Goal: Task Accomplishment & Management: Use online tool/utility

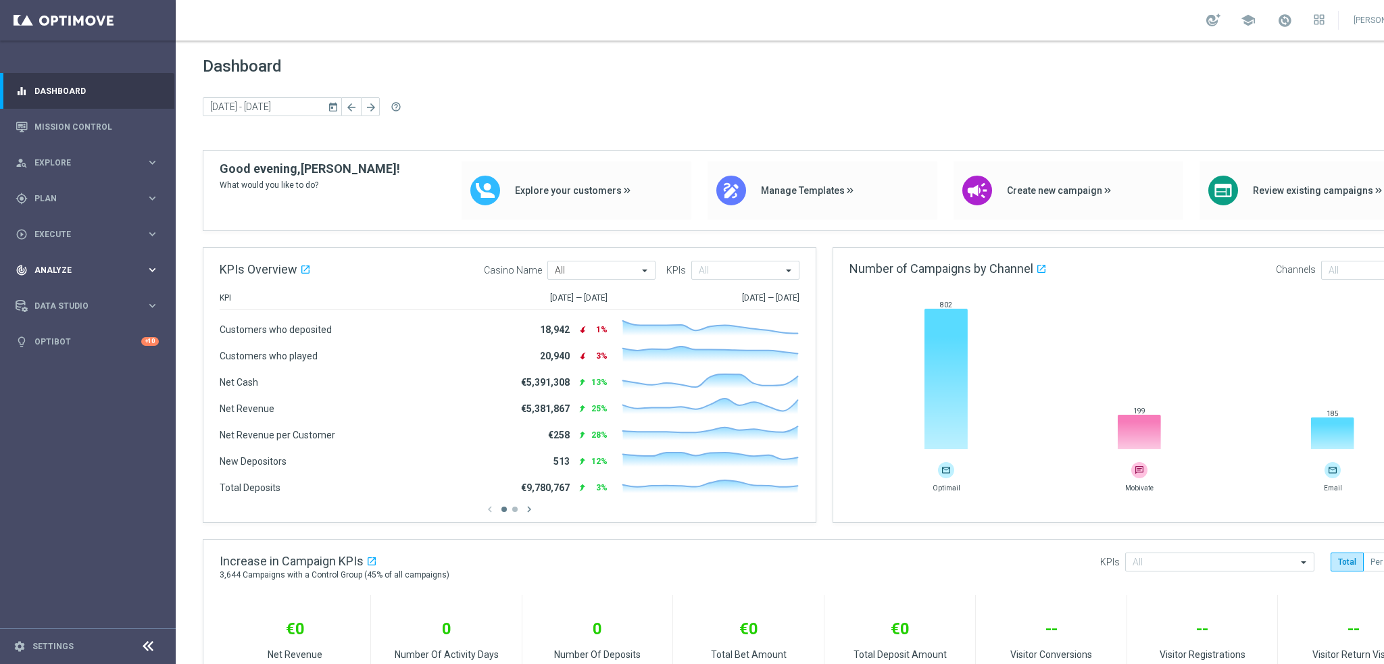
click at [76, 261] on div "track_changes Analyze keyboard_arrow_right" at bounding box center [87, 270] width 174 height 36
click at [75, 263] on div "track_changes Analyze keyboard_arrow_right" at bounding box center [87, 270] width 174 height 36
click at [62, 307] on span "Data Studio" at bounding box center [89, 306] width 111 height 8
click at [66, 305] on span "Data Studio" at bounding box center [89, 306] width 111 height 8
click at [67, 270] on span "Analyze" at bounding box center [89, 270] width 111 height 8
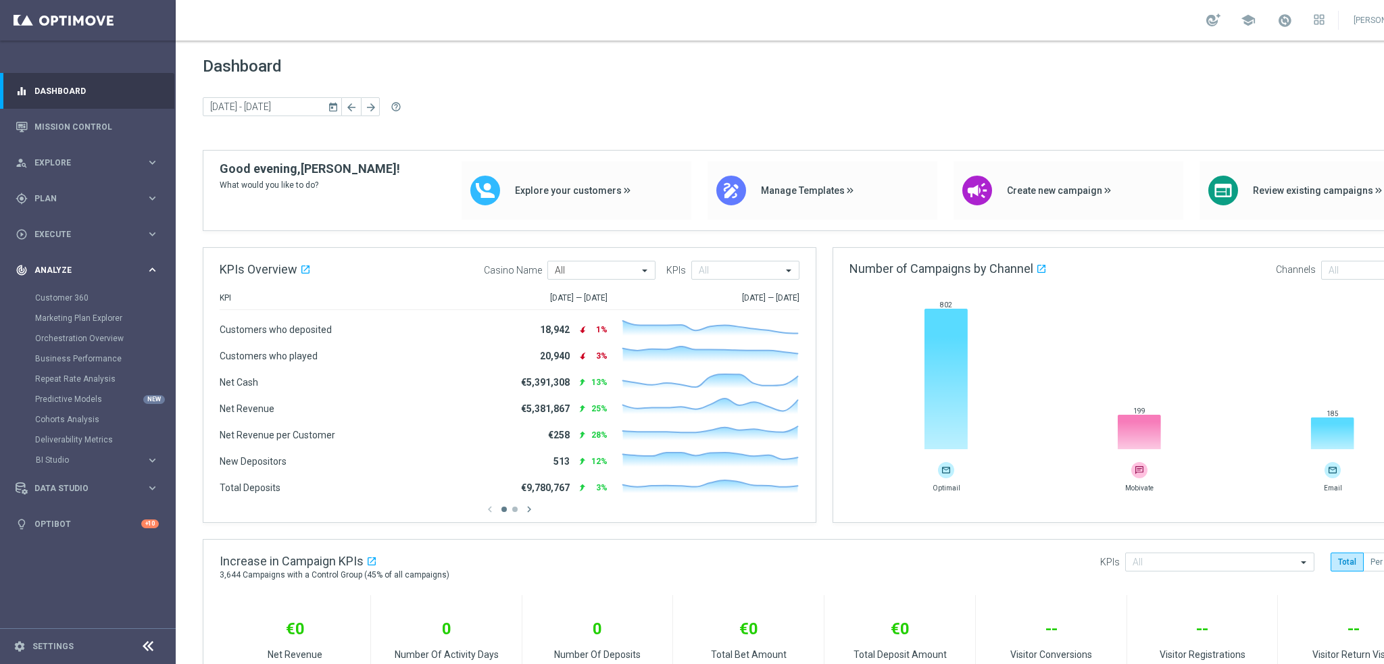
click at [67, 270] on span "Analyze" at bounding box center [89, 270] width 111 height 8
click at [55, 206] on div "gps_fixed Plan keyboard_arrow_right" at bounding box center [87, 198] width 174 height 36
click at [59, 291] on link "Streams" at bounding box center [87, 287] width 105 height 11
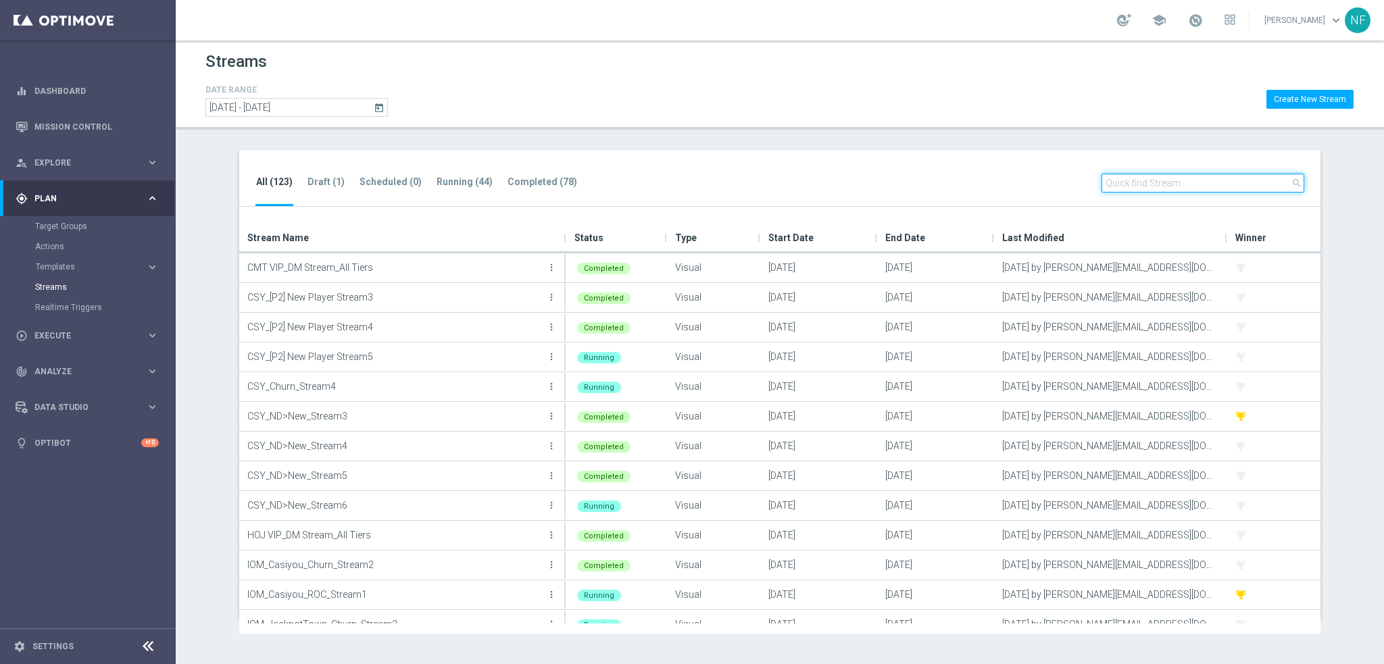
click at [1160, 174] on input "text" at bounding box center [1202, 183] width 203 height 19
paste input "CSY_ND>New_Stream6"
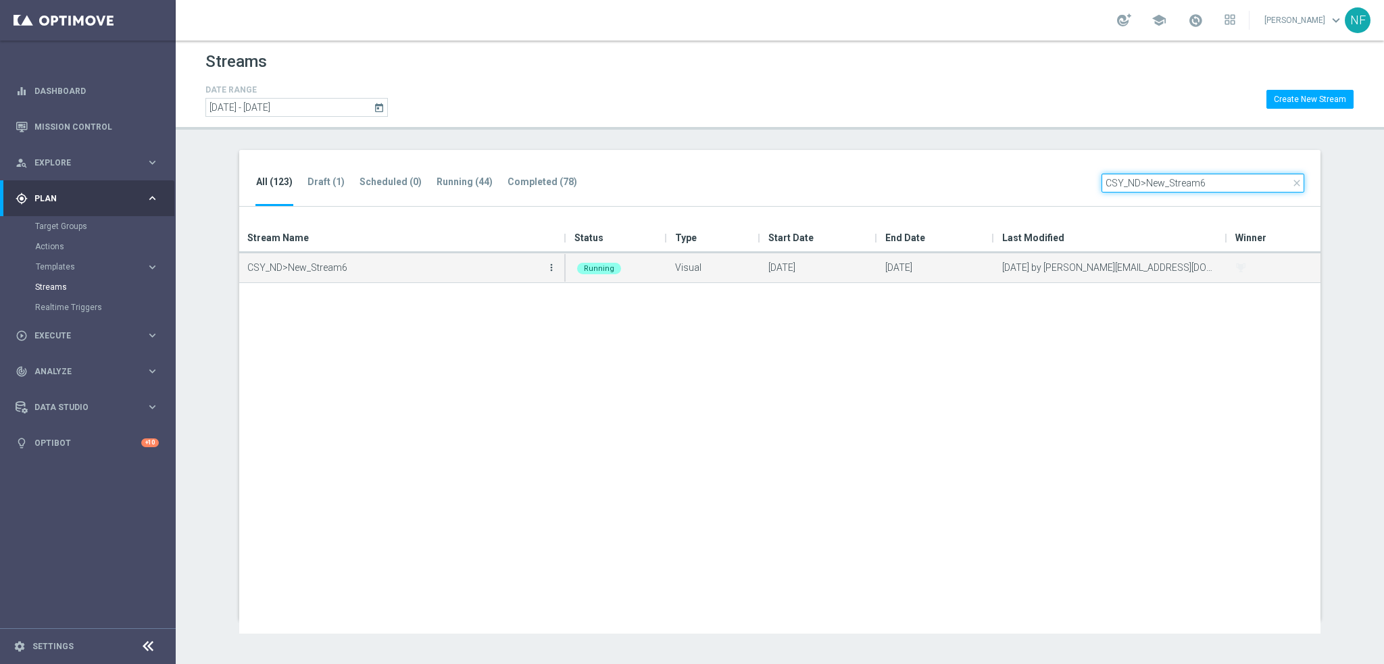
type input "CSY_ND>New_Stream6"
click at [551, 267] on icon "more_vert" at bounding box center [551, 267] width 11 height 11
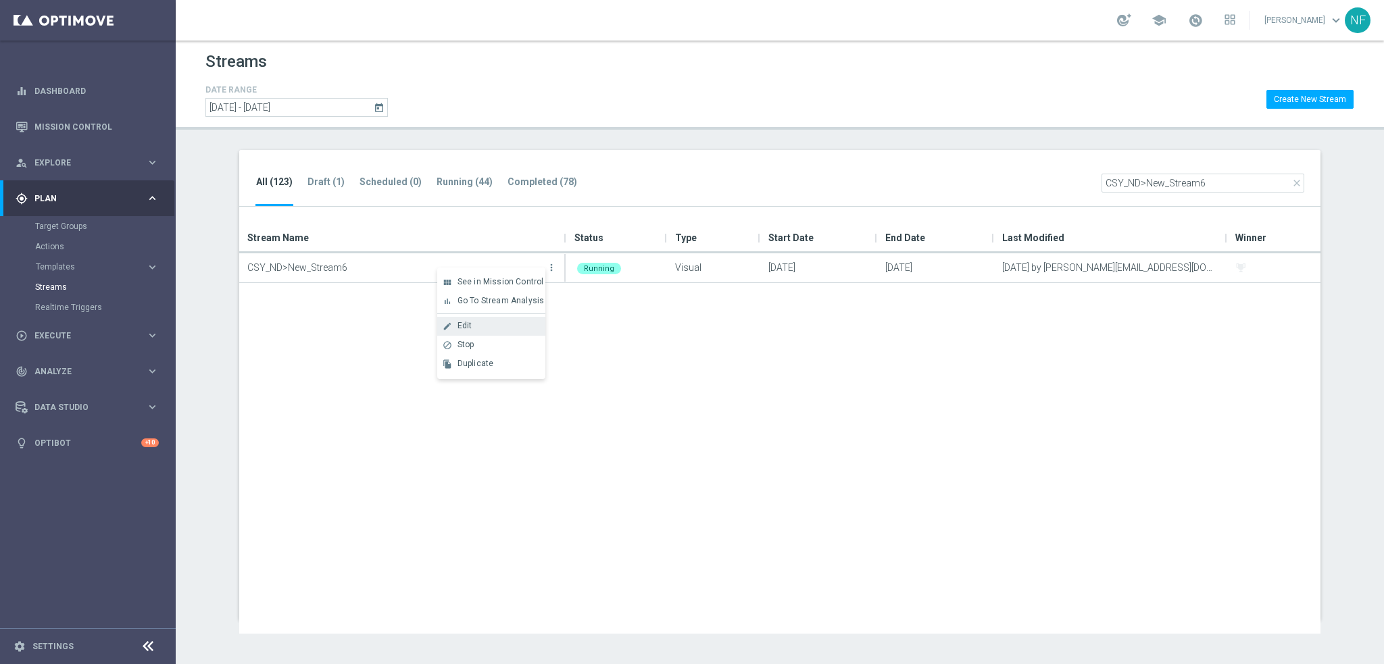
click at [457, 327] on span "Edit" at bounding box center [464, 325] width 15 height 9
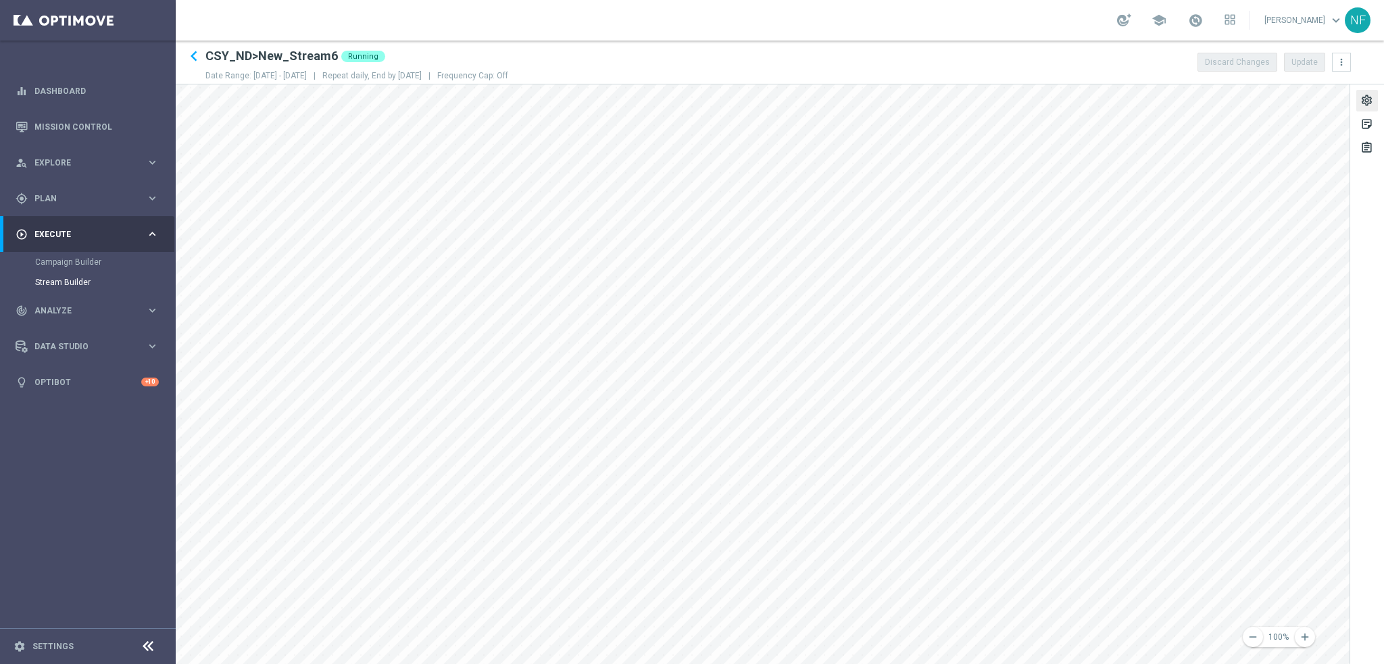
click at [1367, 97] on div "settings" at bounding box center [1366, 103] width 13 height 18
click at [1176, 257] on div "Recurrence" at bounding box center [1189, 257] width 47 height 12
